Goal: Information Seeking & Learning: Learn about a topic

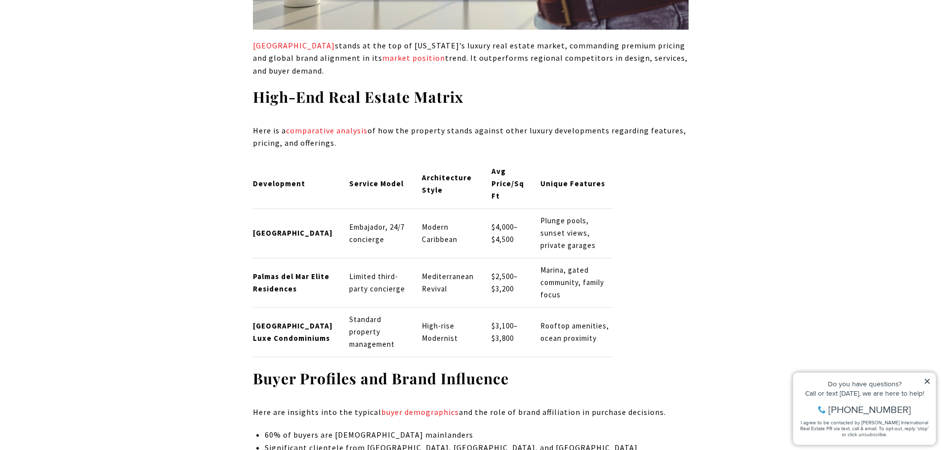
scroll to position [3163, 0]
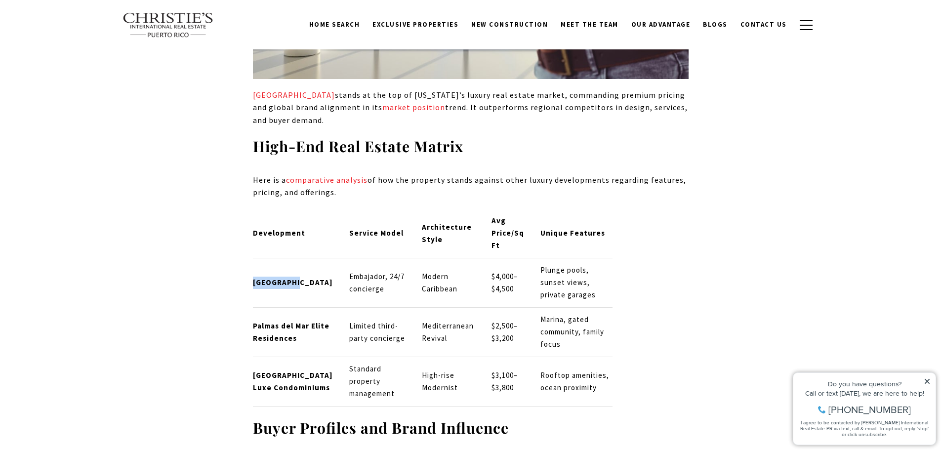
drag, startPoint x: 301, startPoint y: 228, endPoint x: 254, endPoint y: 231, distance: 46.5
click at [254, 277] on p "West Point" at bounding box center [293, 283] width 80 height 12
copy strong "West Point"
drag, startPoint x: 324, startPoint y: 287, endPoint x: 253, endPoint y: 270, distance: 73.0
click at [253, 320] on p "Palmas del Mar Elite Residences" at bounding box center [293, 332] width 80 height 25
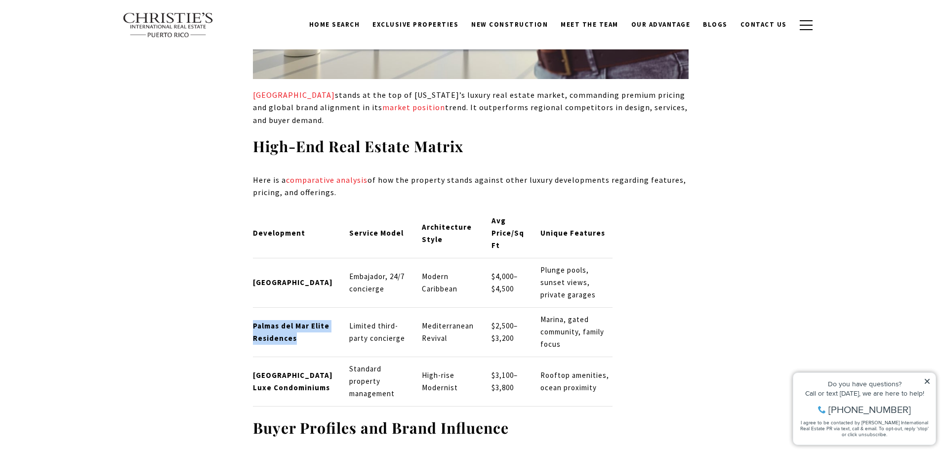
copy strong "Palmas del Mar Elite Residences"
drag, startPoint x: 314, startPoint y: 337, endPoint x: 254, endPoint y: 323, distance: 61.9
click at [254, 370] on p "Ocean Park Luxe Condominiums" at bounding box center [293, 382] width 80 height 25
copy strong "Ocean Park Luxe Condominiums"
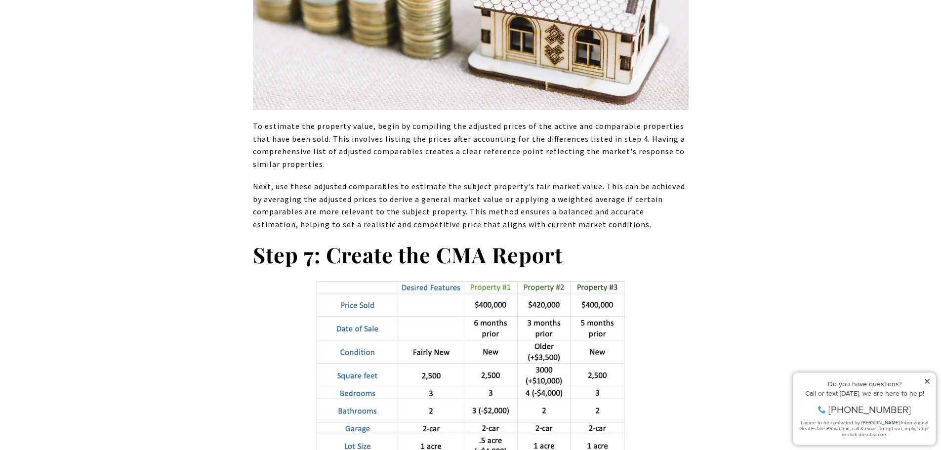
scroll to position [7116, 0]
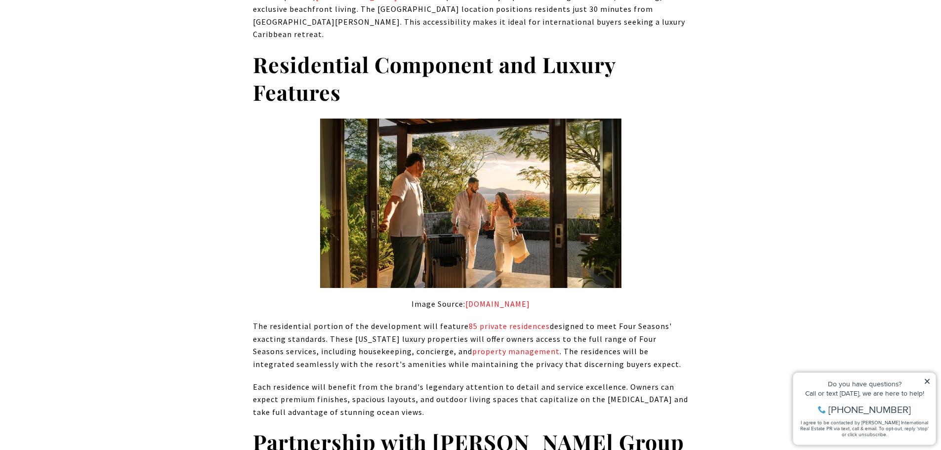
scroll to position [1137, 0]
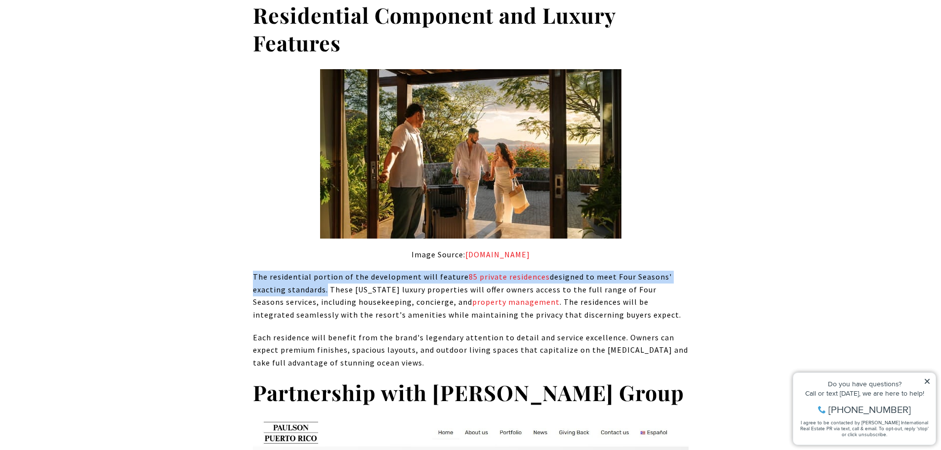
drag, startPoint x: 251, startPoint y: 254, endPoint x: 324, endPoint y: 267, distance: 74.4
copy p "The residential portion of the development will feature 85 private residences d…"
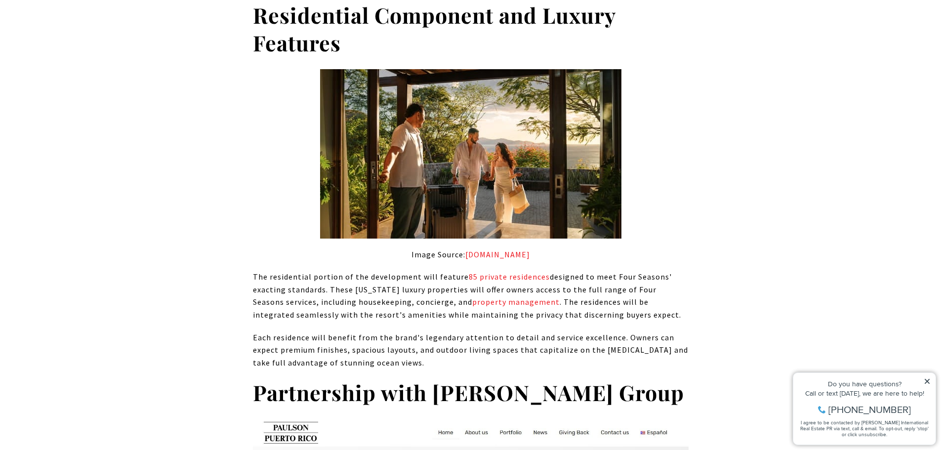
click at [651, 332] on p "Each residence will benefit from the brand's legendary attention to detail and …" at bounding box center [471, 351] width 436 height 38
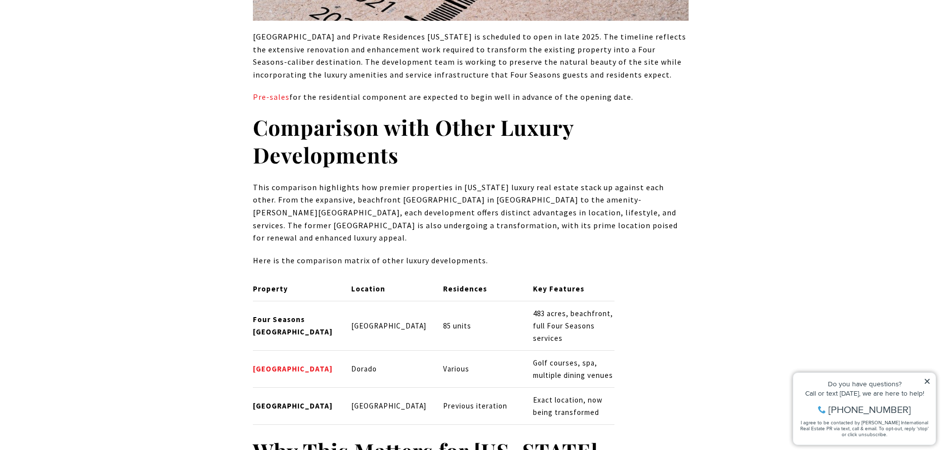
scroll to position [3311, 0]
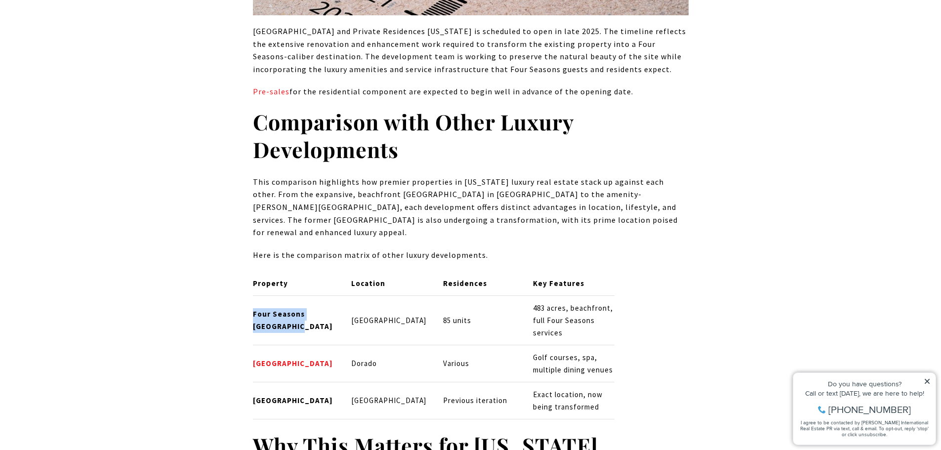
drag, startPoint x: 254, startPoint y: 260, endPoint x: 254, endPoint y: 251, distance: 9.9
click at [254, 308] on p "Four Seasons Bahia Beach" at bounding box center [294, 320] width 82 height 25
copy strong "Four Seasons Bahia Beach"
click at [668, 271] on div "Property Location Residences Key Features Four Seasons Bahia Beach Rio Grande 8…" at bounding box center [471, 345] width 436 height 148
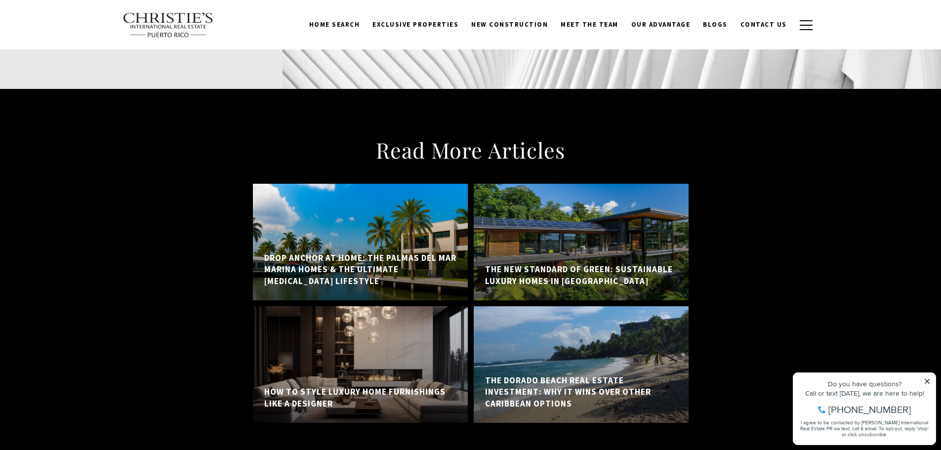
scroll to position [7660, 0]
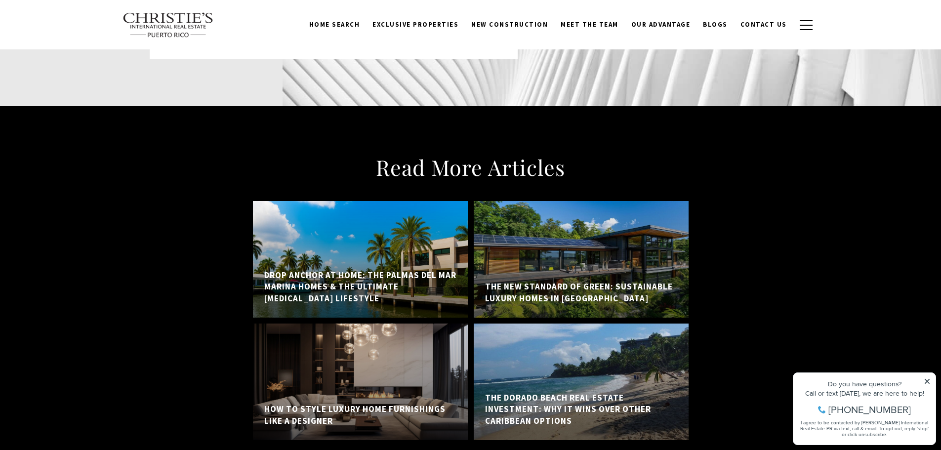
click at [580, 392] on h5 "The Dorado Beach Real Estate Investment: Why It Wins Over Other Caribbean Optio…" at bounding box center [581, 409] width 192 height 35
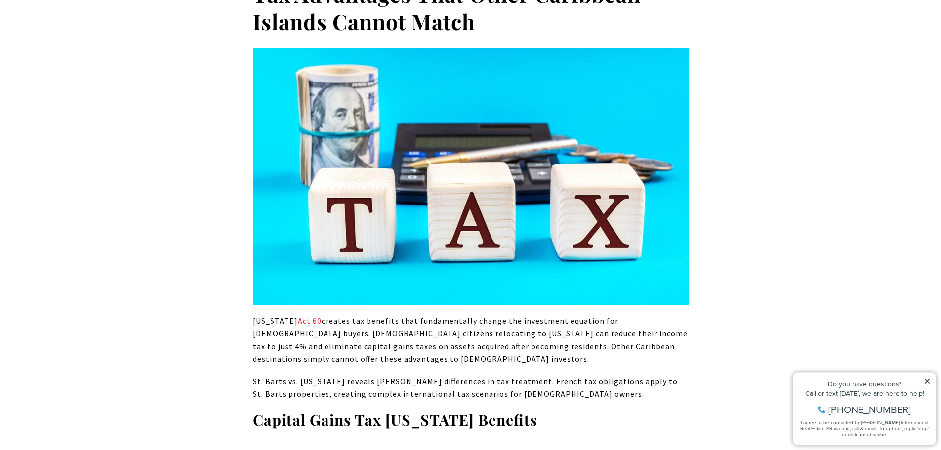
scroll to position [791, 0]
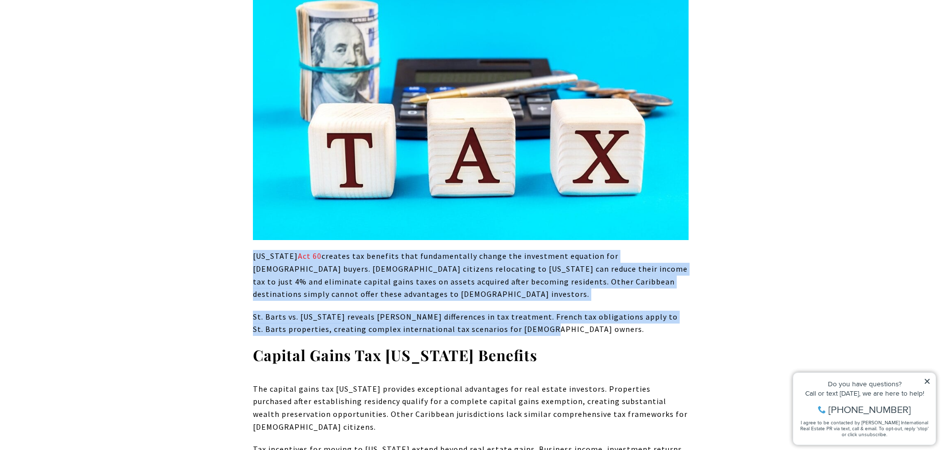
drag, startPoint x: 540, startPoint y: 331, endPoint x: 247, endPoint y: 256, distance: 302.8
copy div "Puerto Rico Act 60 creates tax benefits that fundamentally change the investmen…"
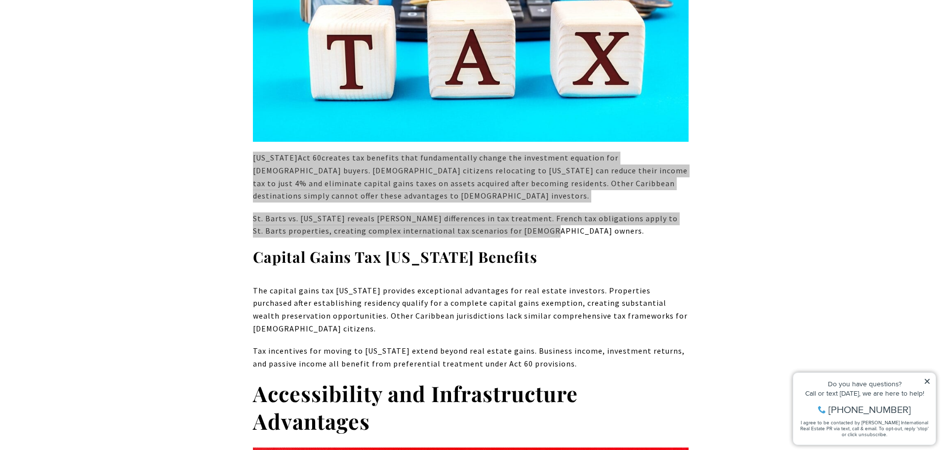
scroll to position [890, 0]
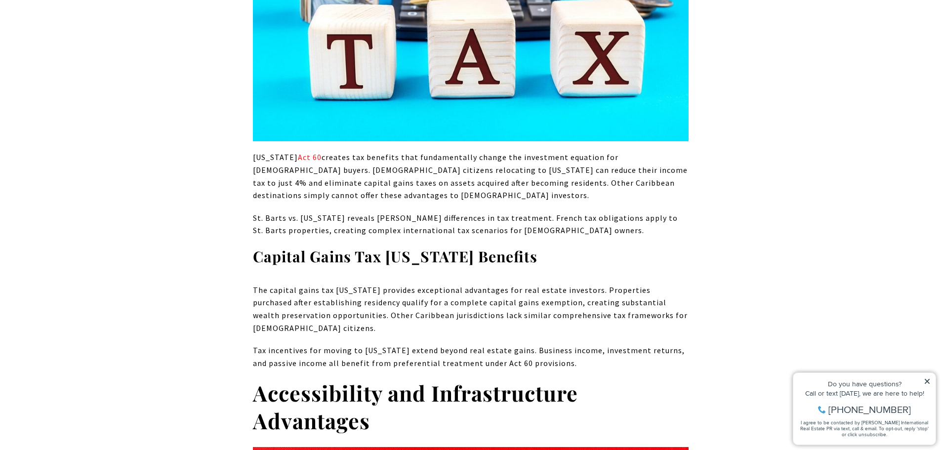
click at [266, 300] on p "The capital gains tax Puerto Rico provides exceptional advantages for real esta…" at bounding box center [471, 309] width 436 height 50
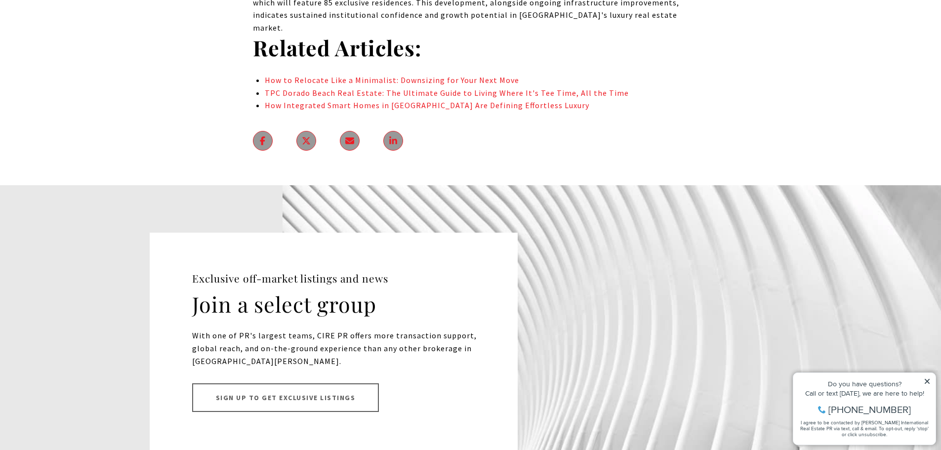
scroll to position [6820, 0]
